Goal: Information Seeking & Learning: Learn about a topic

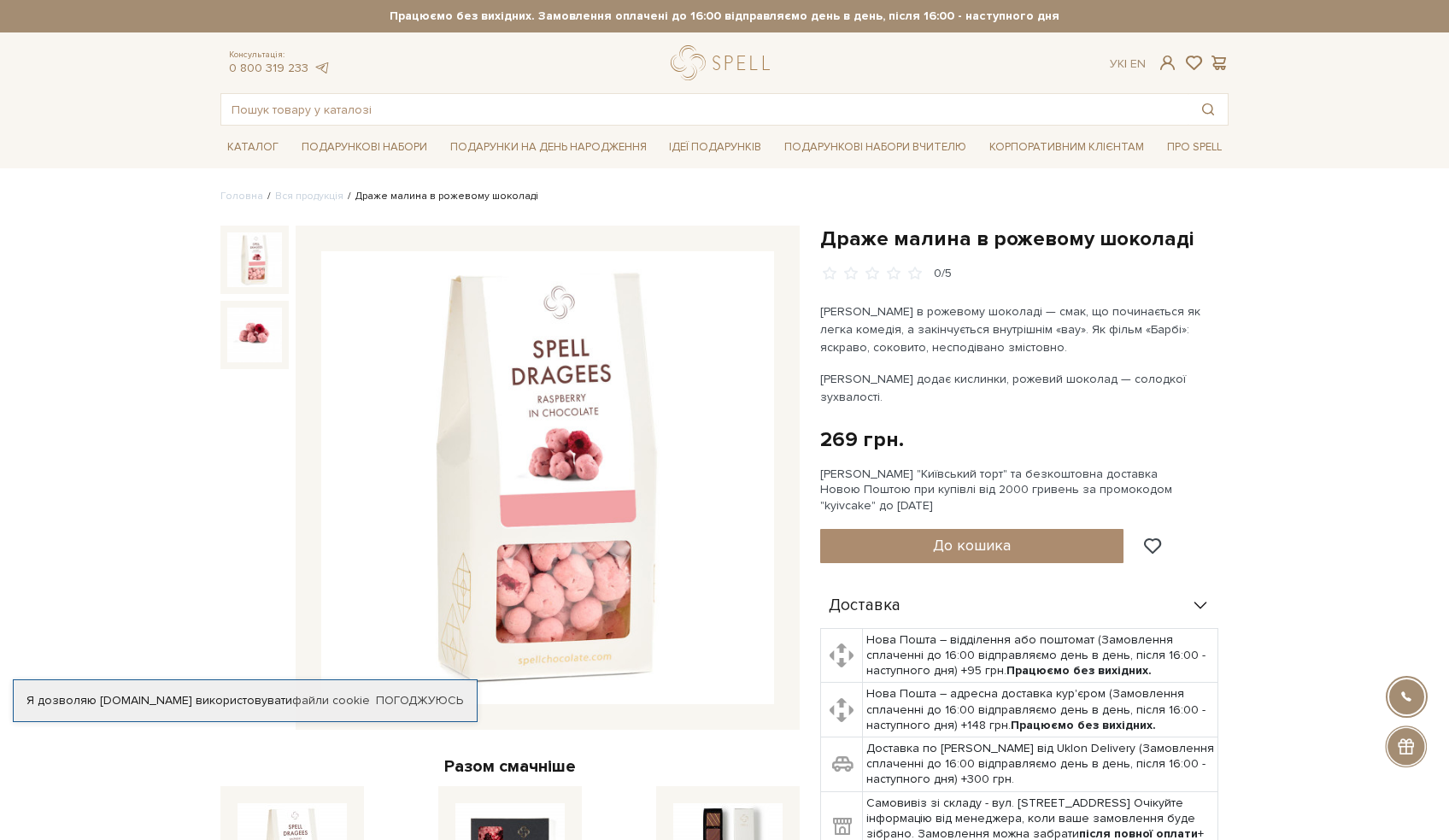
click at [571, 513] on img at bounding box center [547, 477] width 453 height 453
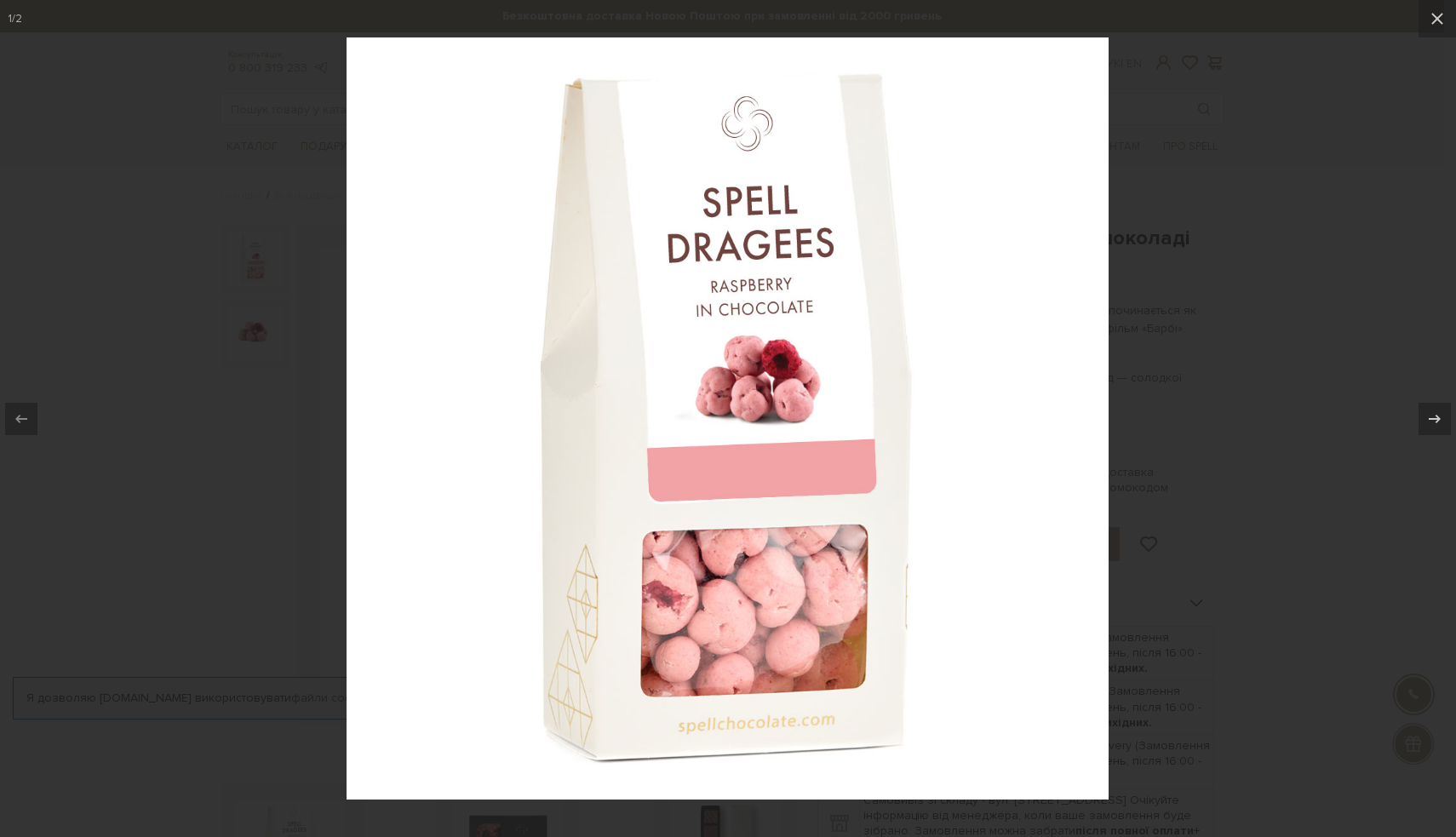
click at [1292, 407] on div at bounding box center [728, 418] width 1456 height 837
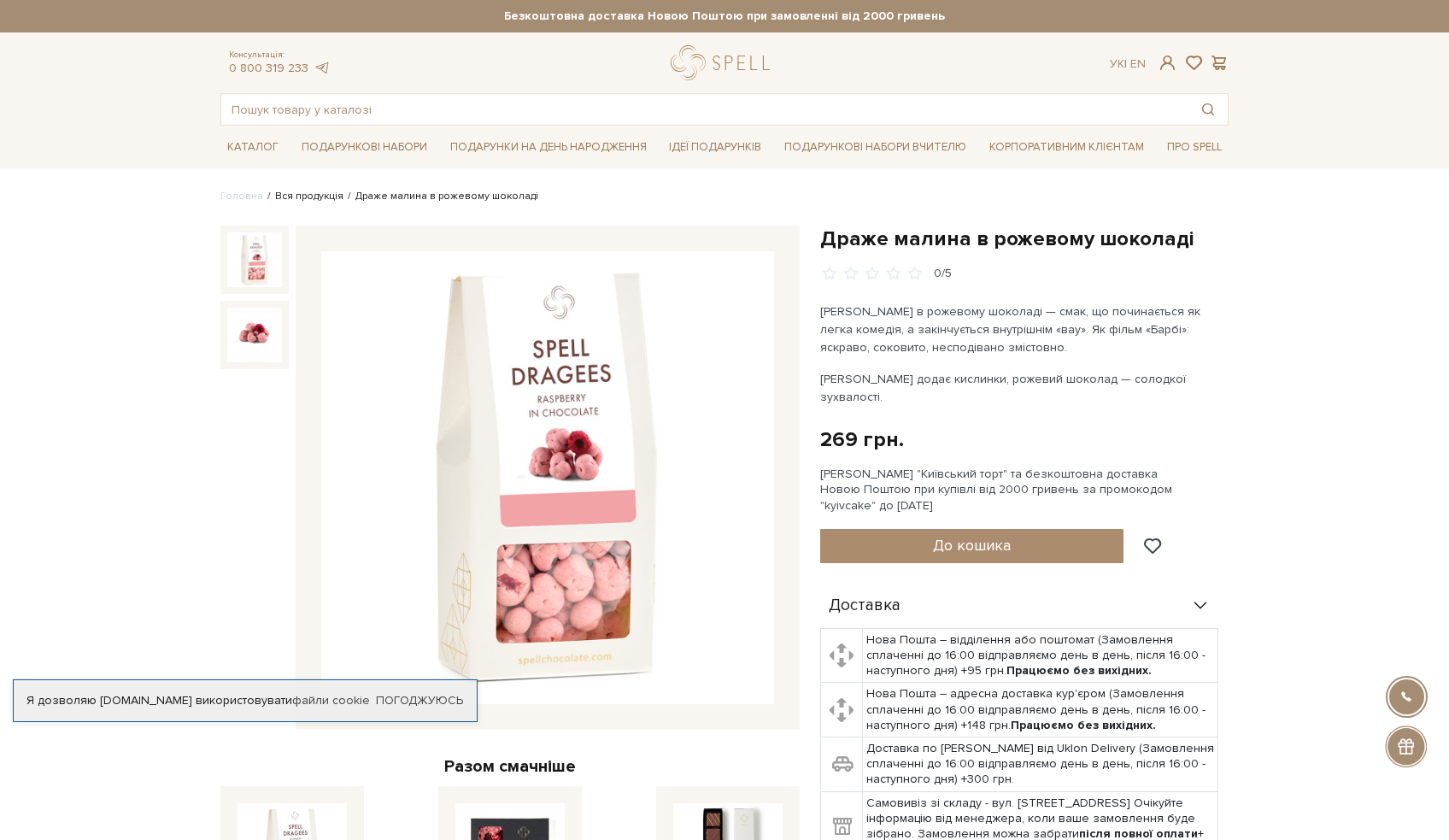
click at [307, 195] on link "Вся продукція" at bounding box center [309, 196] width 68 height 13
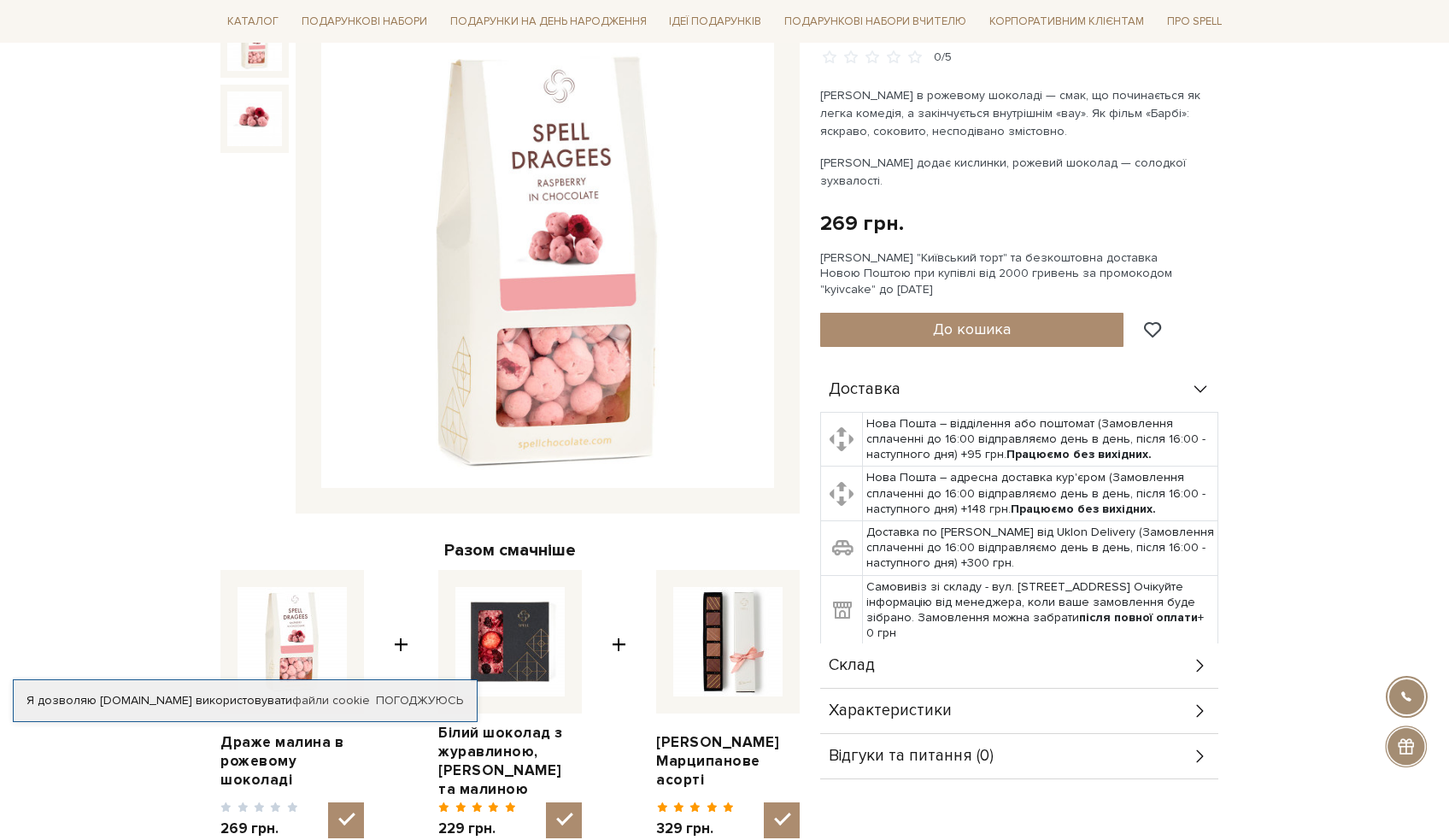
scroll to position [2, 0]
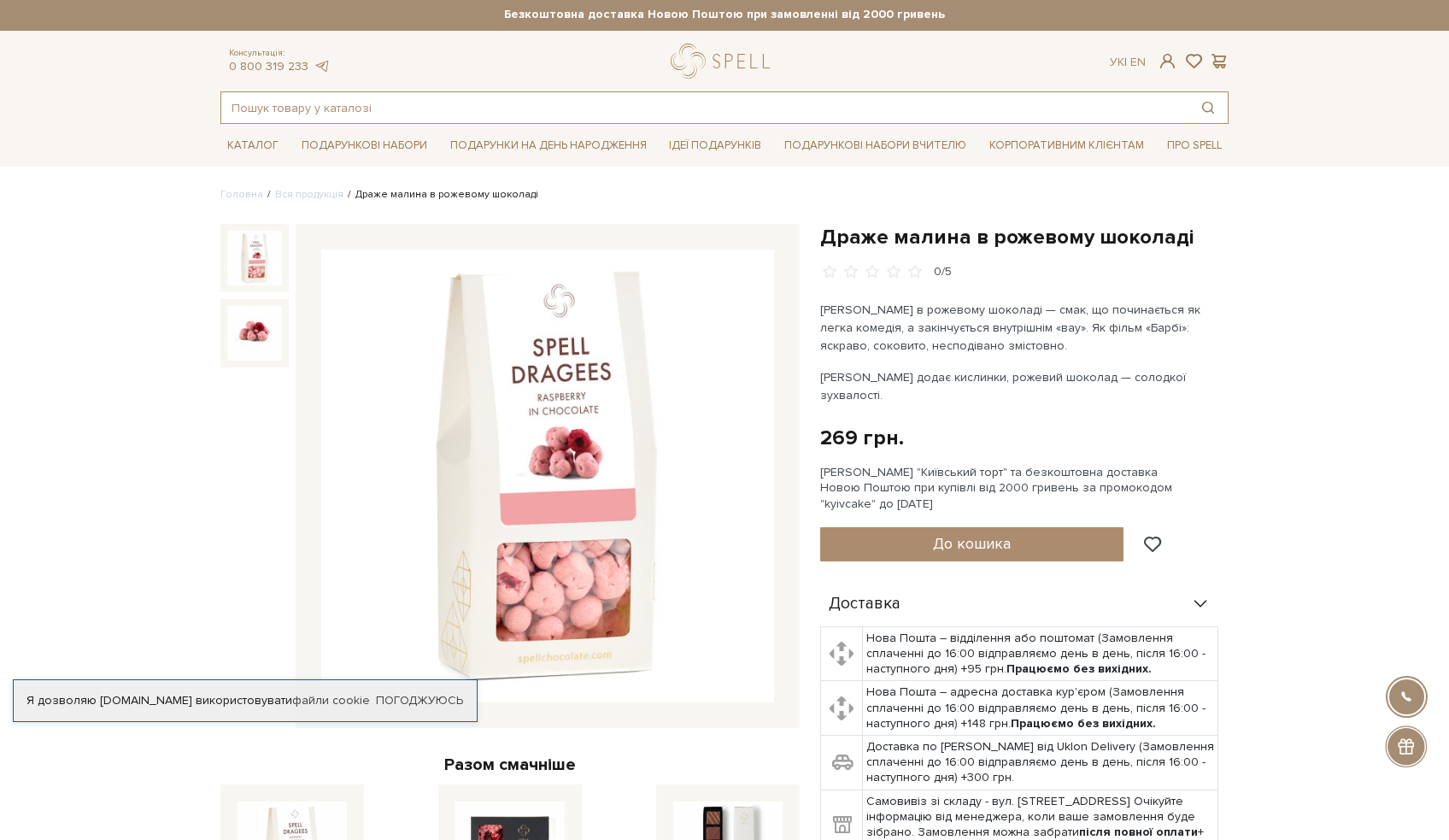
click at [442, 113] on input "text" at bounding box center [705, 108] width 967 height 31
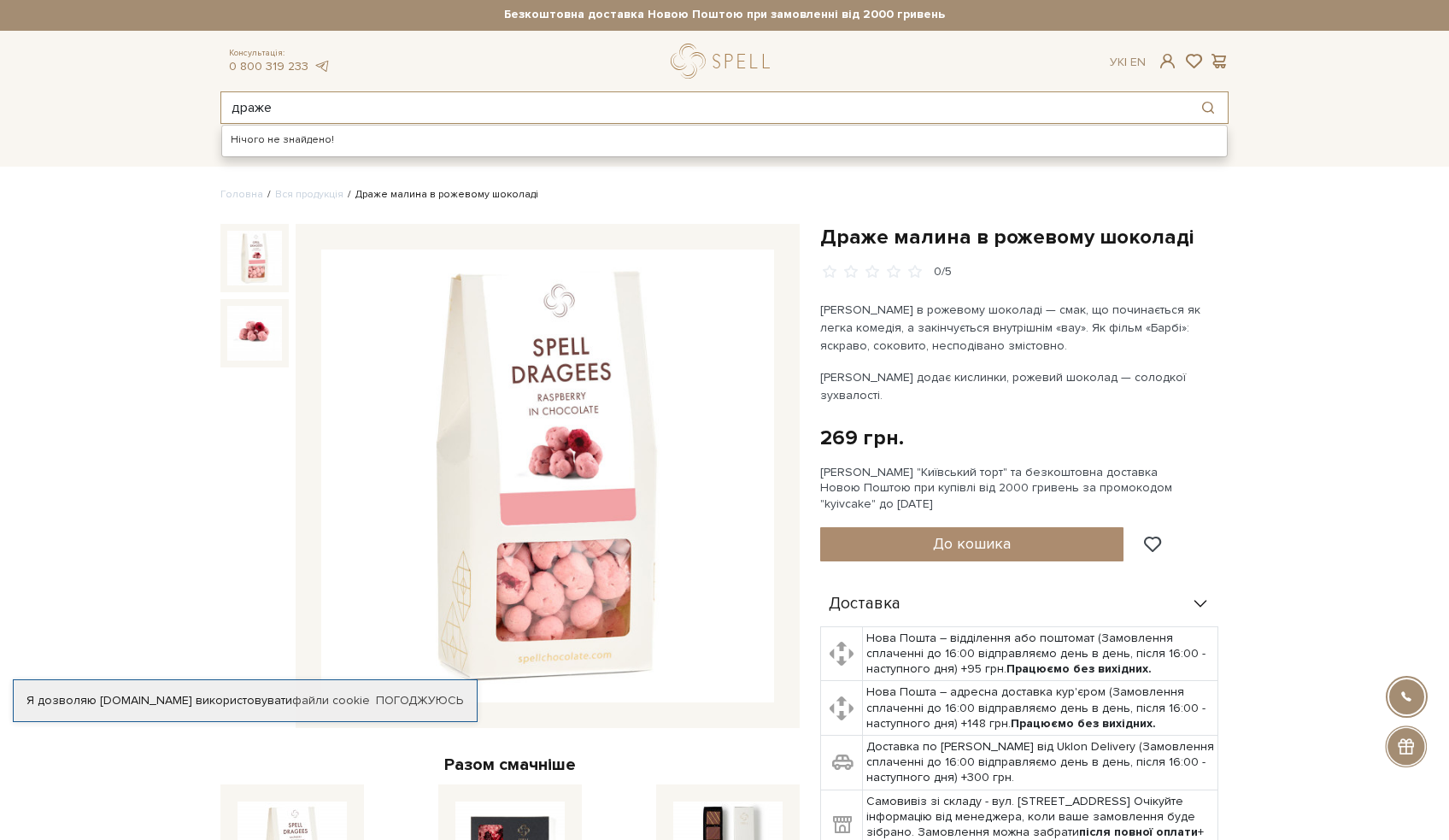
type input "драже"
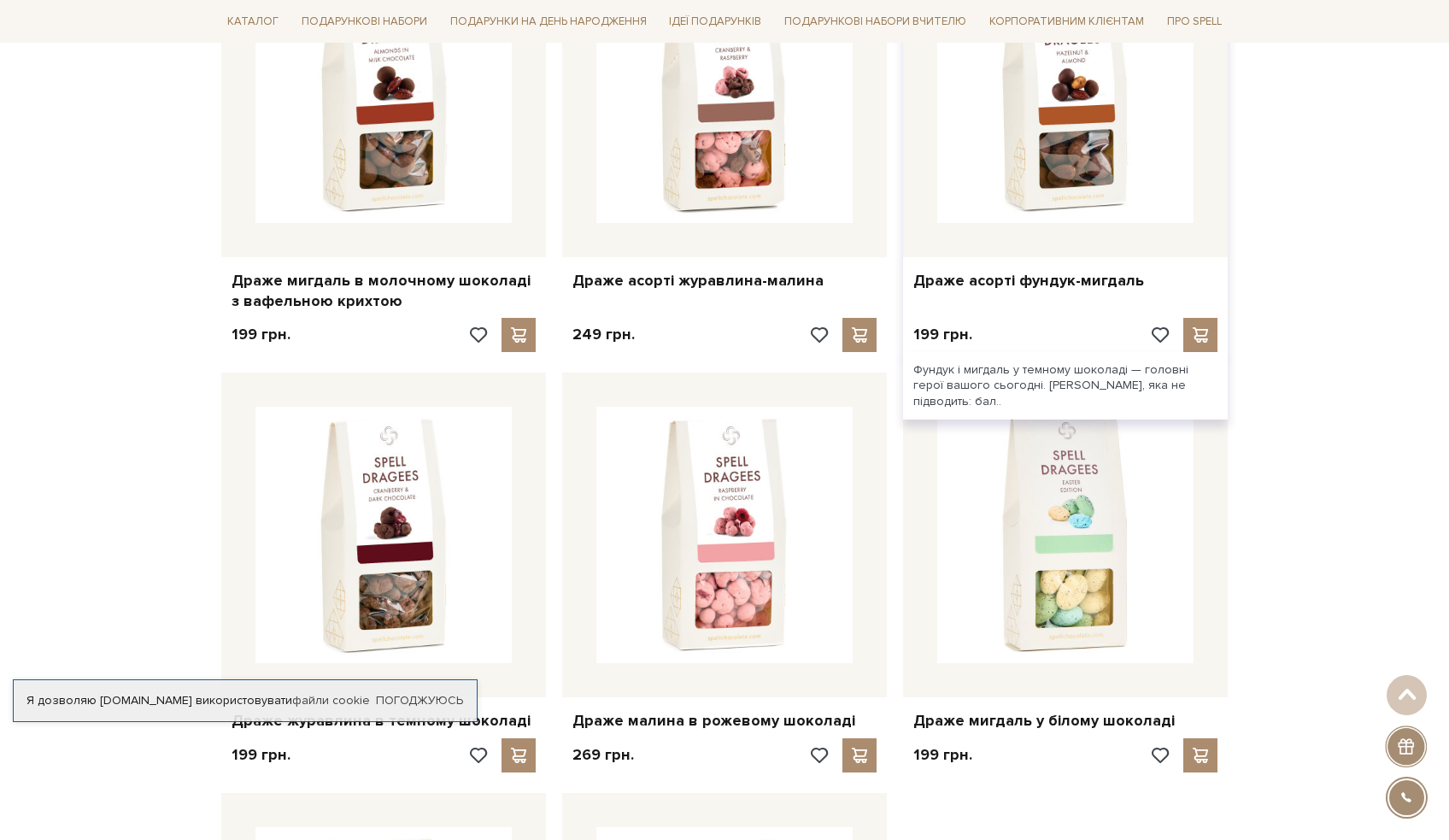
scroll to position [1039, 0]
